Goal: Task Accomplishment & Management: Manage account settings

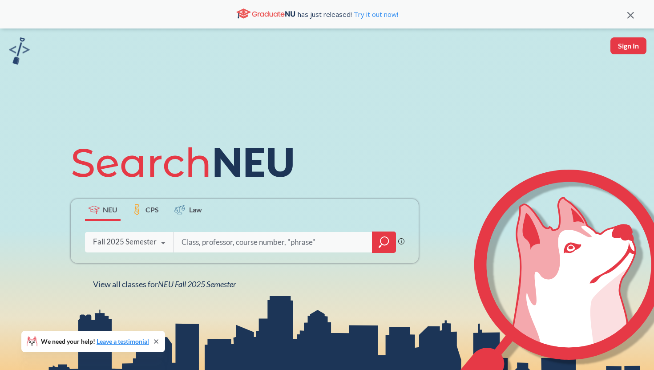
click at [228, 242] on input "search" at bounding box center [273, 242] width 185 height 19
type input "3720"
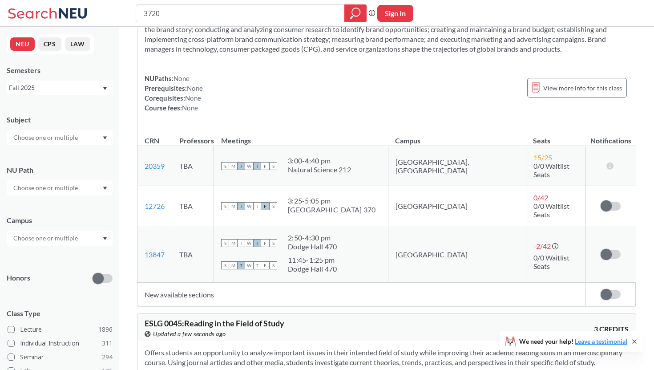
scroll to position [60, 0]
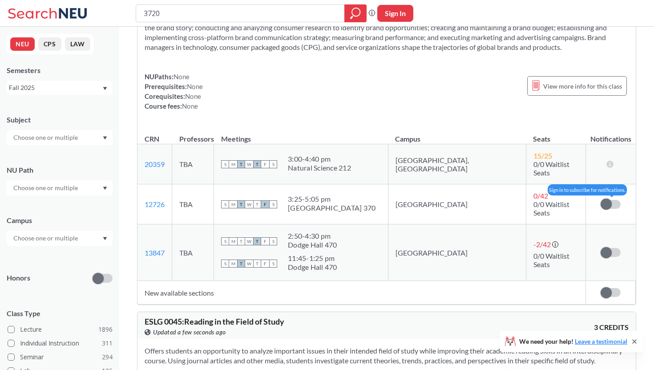
click at [612, 200] on label at bounding box center [610, 204] width 20 height 9
click at [600, 200] on input "checkbox" at bounding box center [600, 200] width 0 height 0
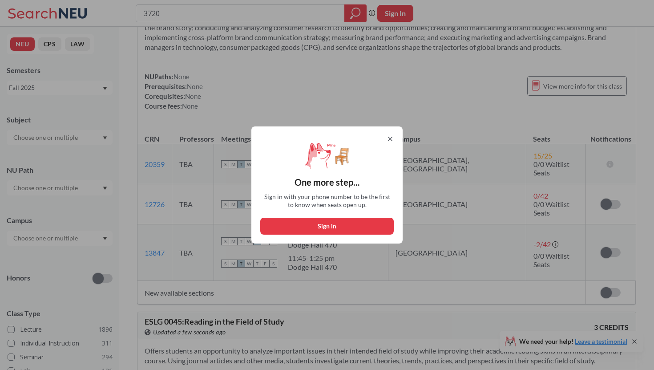
click at [378, 221] on button "Sign in" at bounding box center [326, 225] width 133 height 17
select select "US"
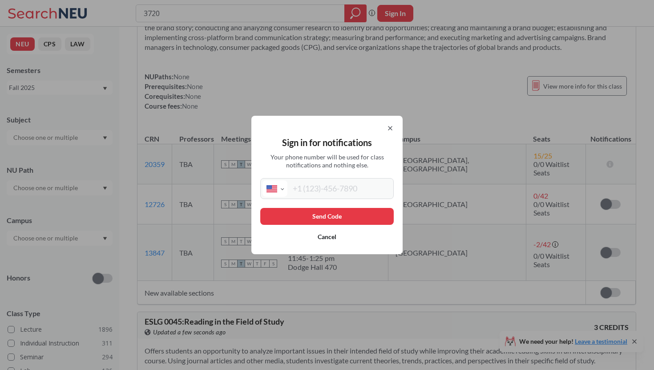
click at [374, 187] on input "tel" at bounding box center [339, 188] width 104 height 16
type input "[PHONE_NUMBER]"
click at [354, 217] on button "Send Code" at bounding box center [326, 216] width 133 height 17
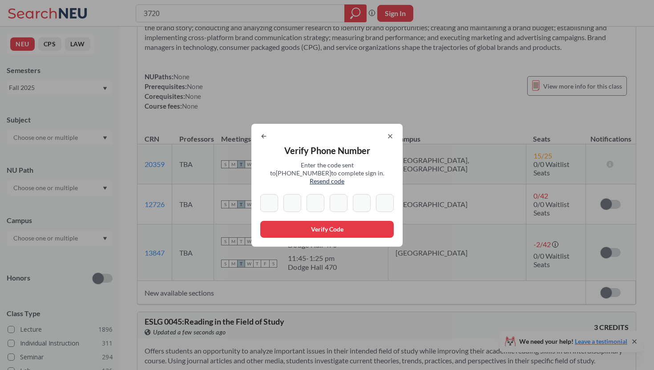
type input "8"
type input "5"
type input "3"
type input "5"
type input "3"
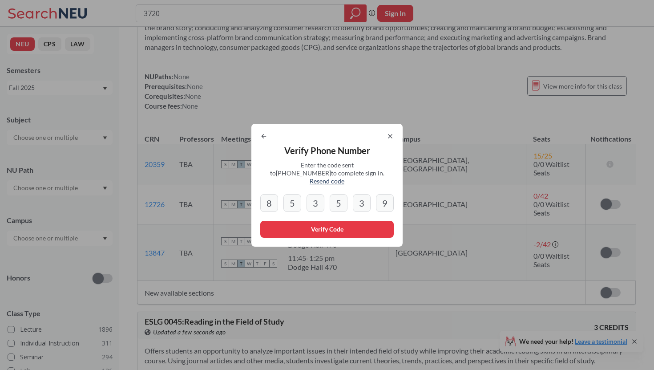
type input "9"
click at [314, 225] on button "Verify Code" at bounding box center [326, 229] width 133 height 17
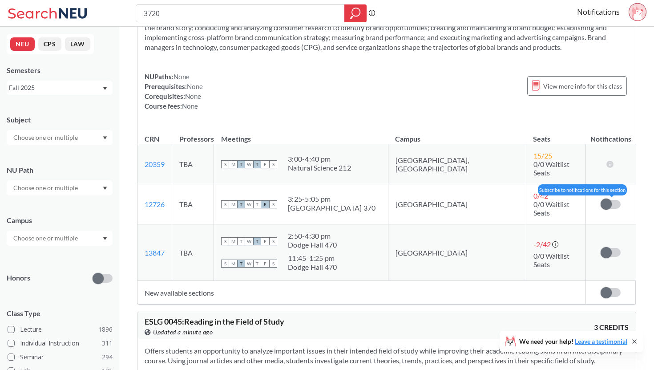
click at [605, 198] on span at bounding box center [605, 203] width 11 height 11
click at [600, 200] on input "checkbox" at bounding box center [600, 200] width 0 height 0
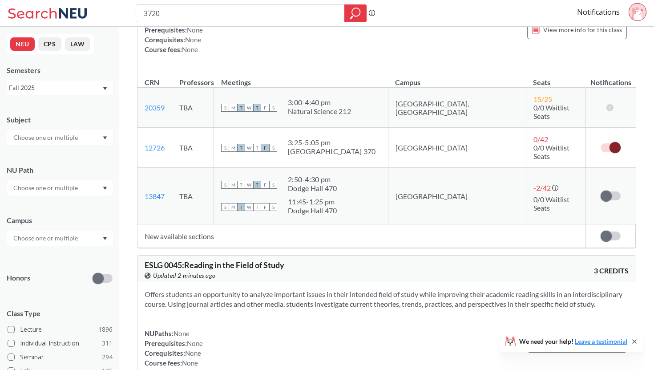
scroll to position [0, 0]
